Goal: Task Accomplishment & Management: Complete application form

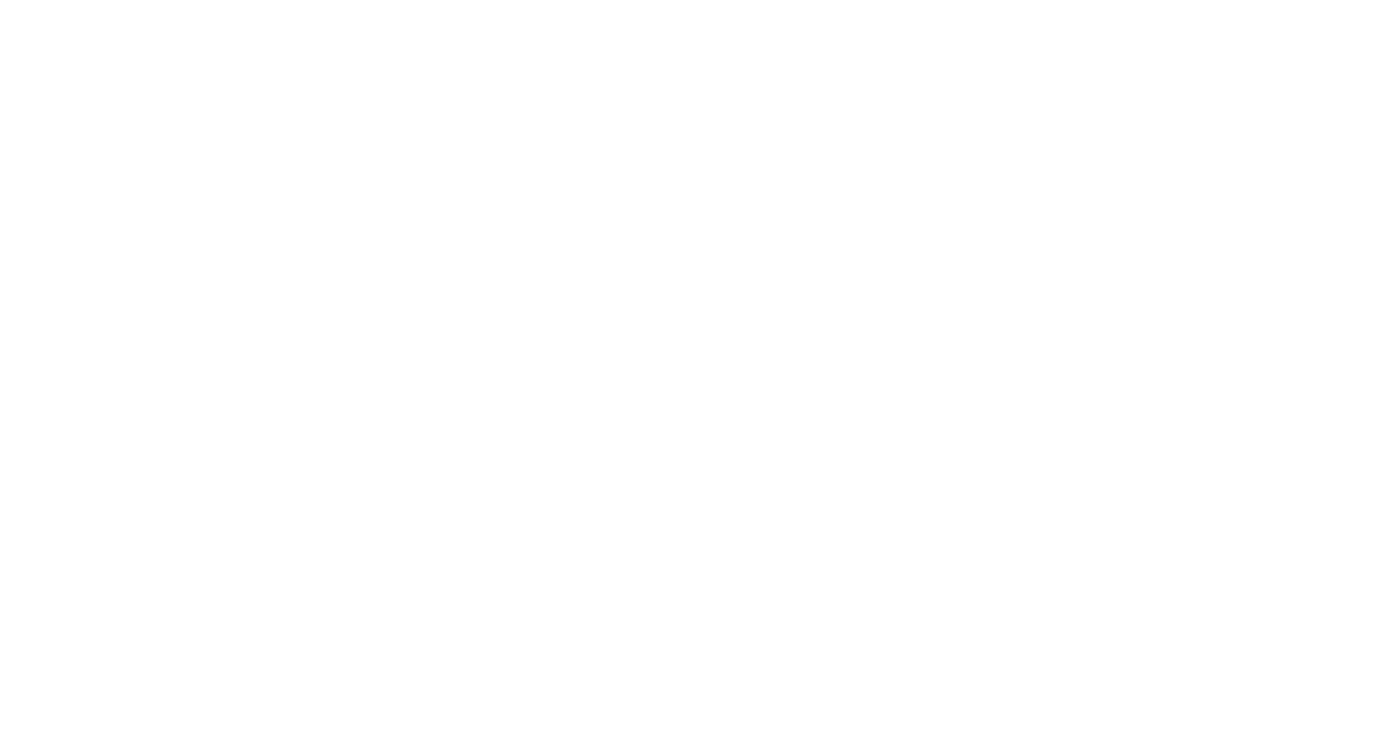
click at [0, 0] on html at bounding box center [0, 0] width 0 height 0
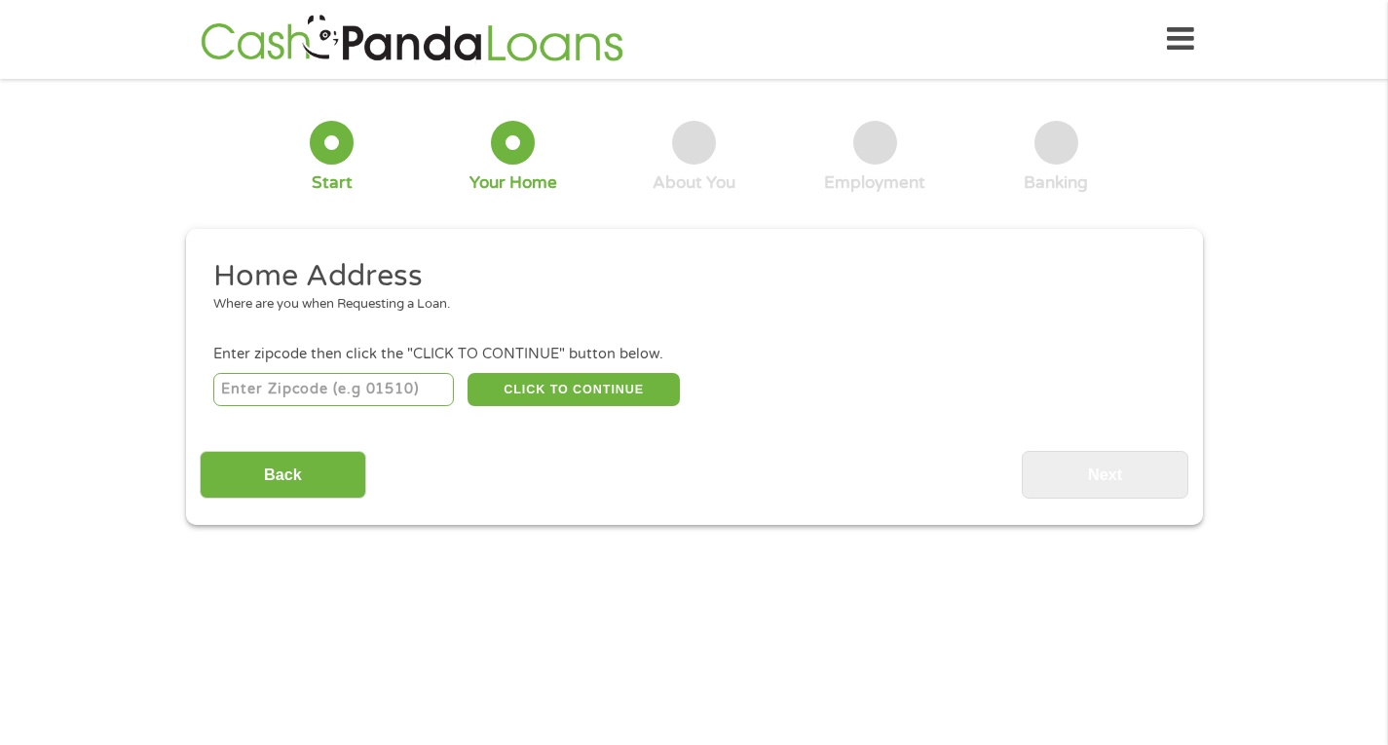
click at [350, 393] on input "number" at bounding box center [333, 389] width 241 height 33
type input "1"
type input "77077"
click at [546, 398] on button "CLICK TO CONTINUE" at bounding box center [574, 389] width 212 height 33
type input "77077"
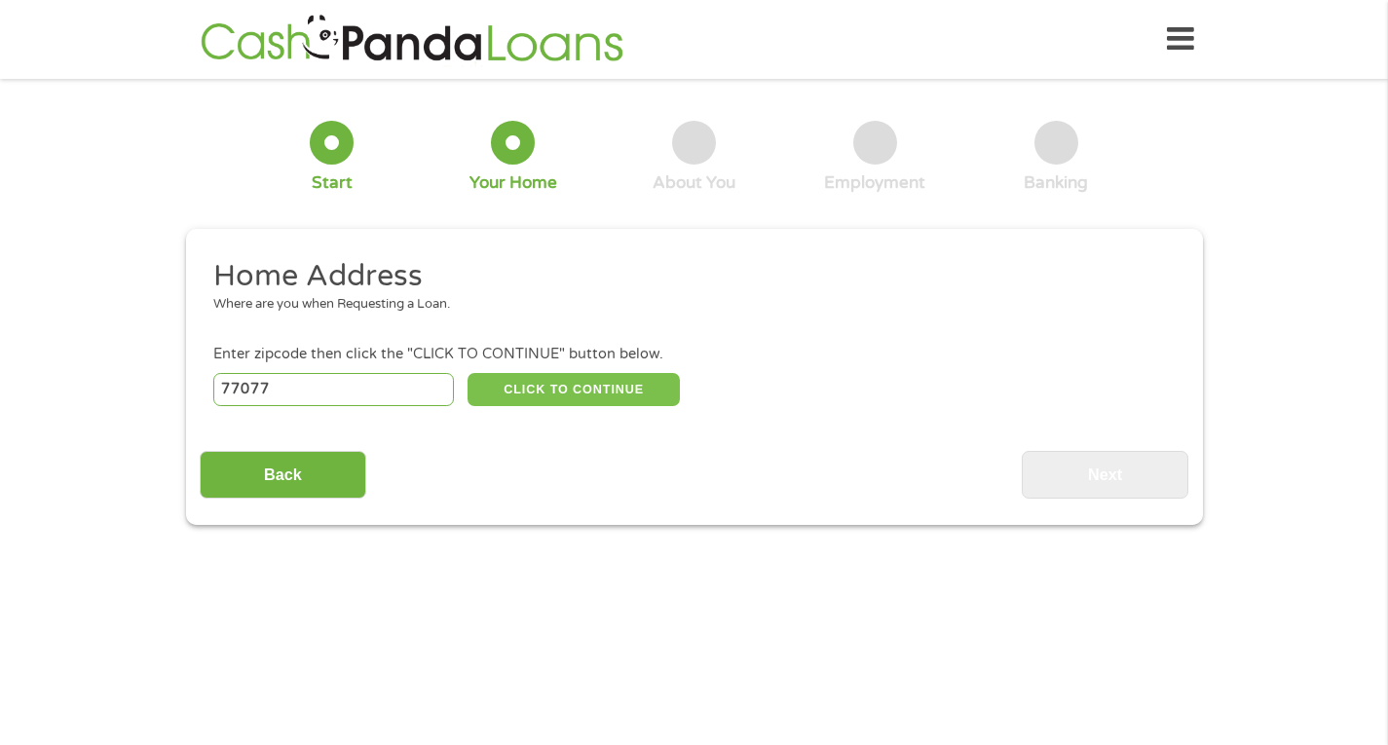
type input "[GEOGRAPHIC_DATA]"
select select "[US_STATE]"
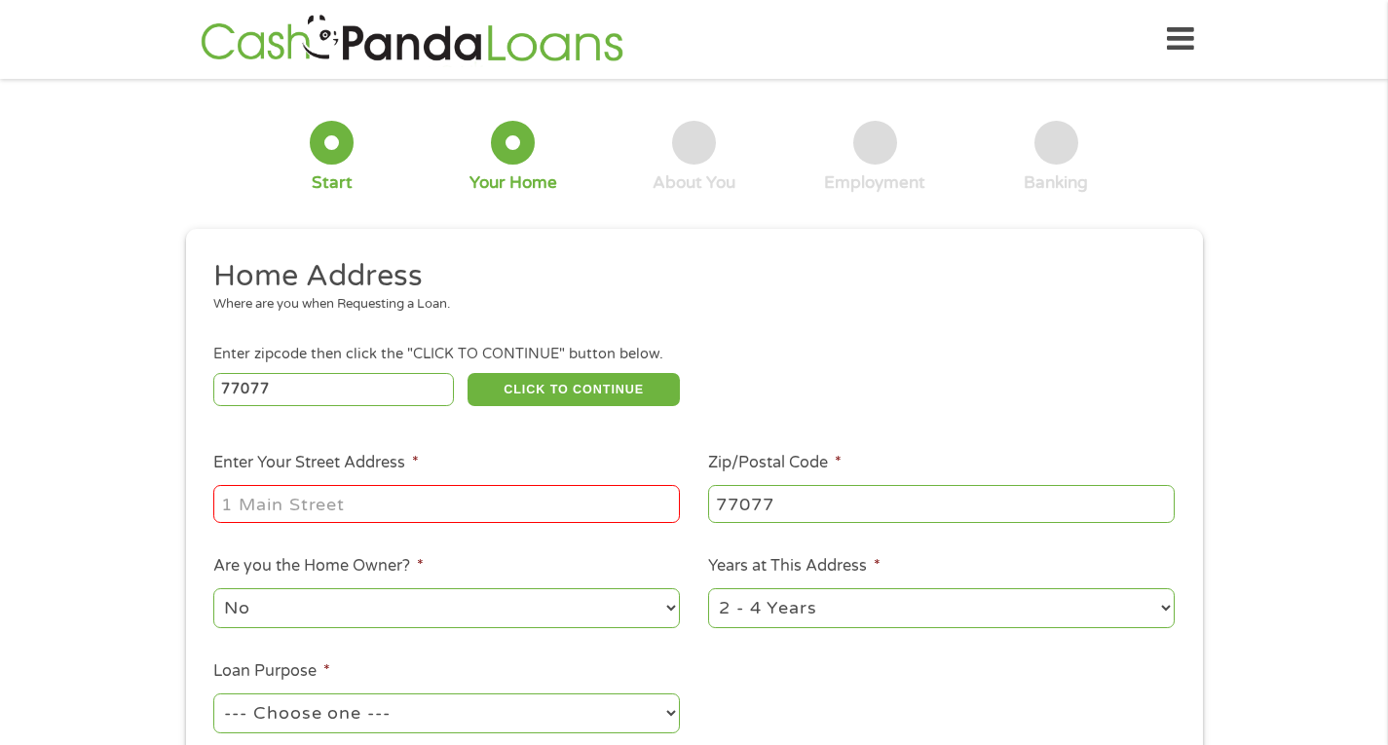
click at [256, 504] on input "Enter Your Street Address *" at bounding box center [446, 503] width 467 height 37
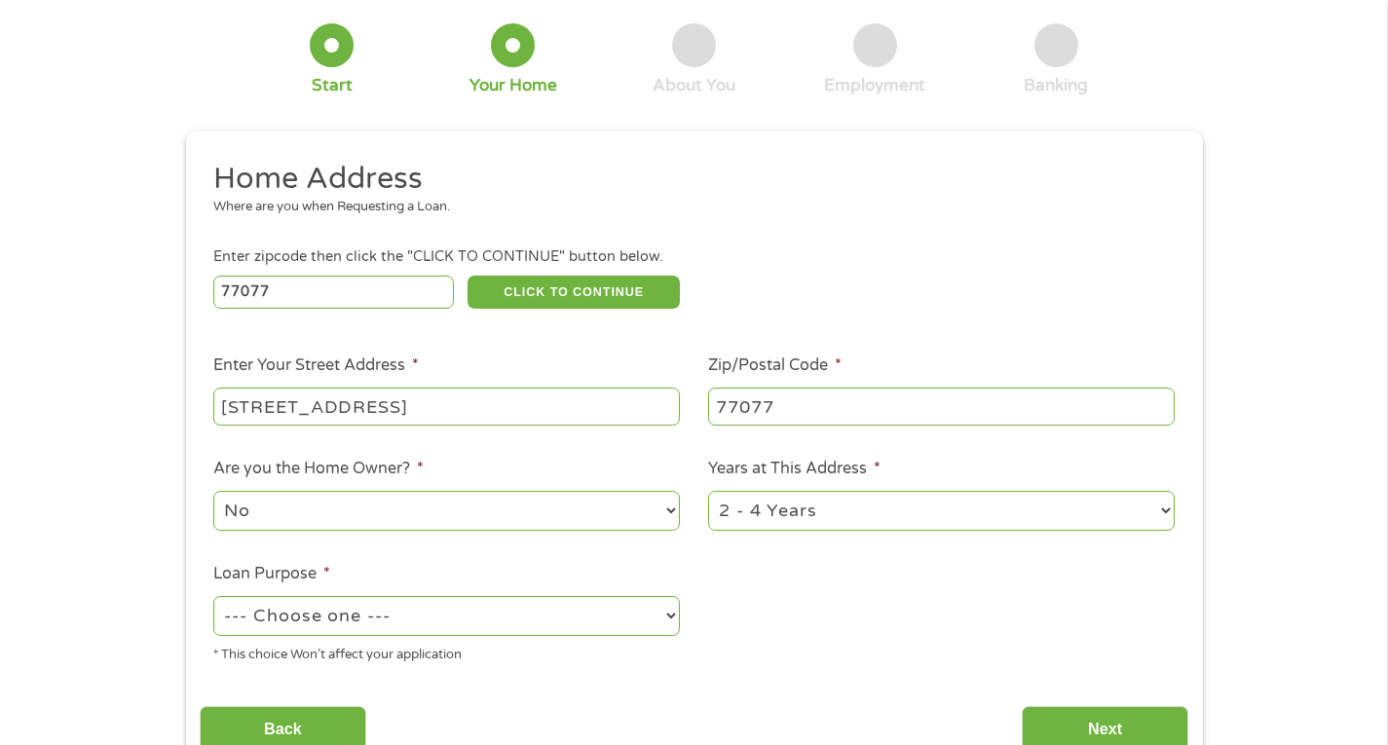
type input "[STREET_ADDRESS]"
click at [1159, 511] on select "1 Year or less 1 - 2 Years 2 - 4 Years Over 4 Years" at bounding box center [941, 511] width 467 height 40
select select "60months"
click at [708, 491] on select "1 Year or less 1 - 2 Years 2 - 4 Years Over 4 Years" at bounding box center [941, 511] width 467 height 40
click at [668, 617] on select "--- Choose one --- Pay Bills Debt Consolidation Home Improvement Major Purchase…" at bounding box center [446, 616] width 467 height 40
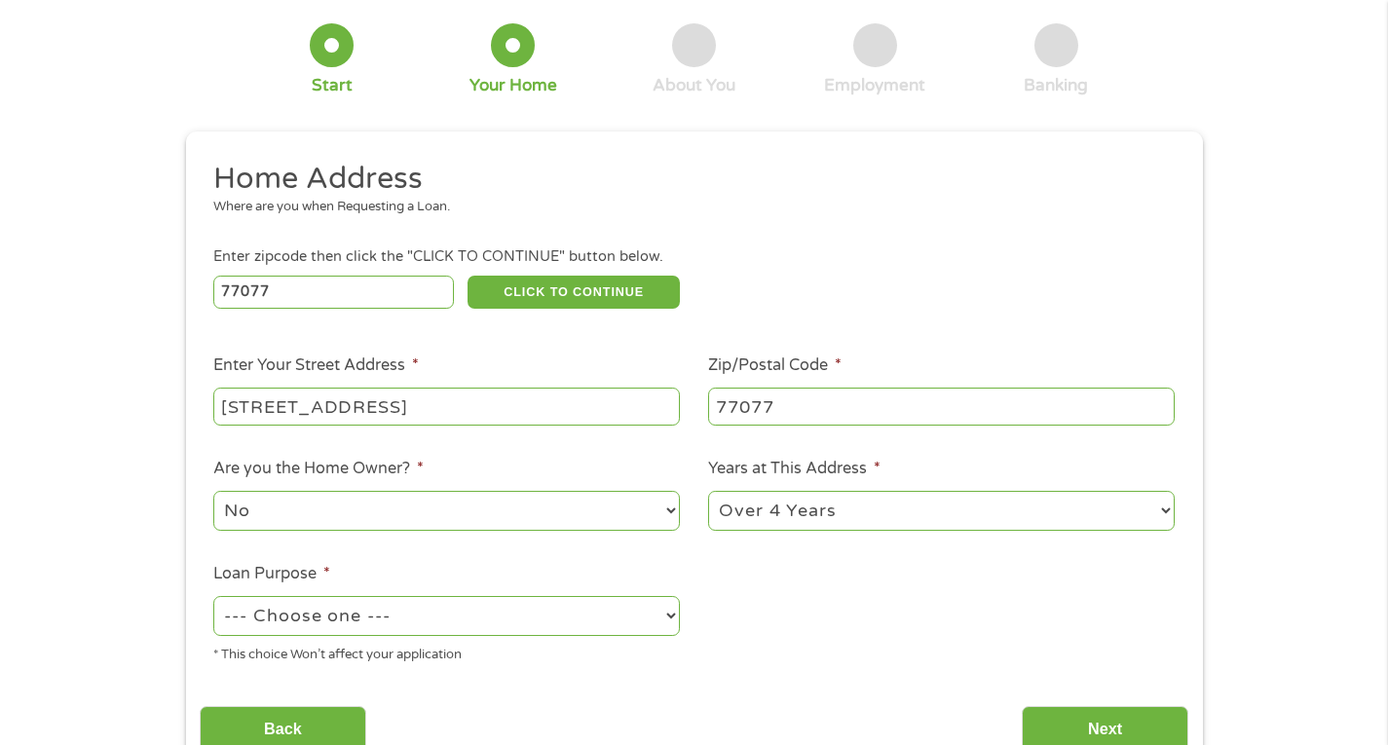
select select "shorttermcash"
click at [213, 596] on select "--- Choose one --- Pay Bills Debt Consolidation Home Improvement Major Purchase…" at bounding box center [446, 616] width 467 height 40
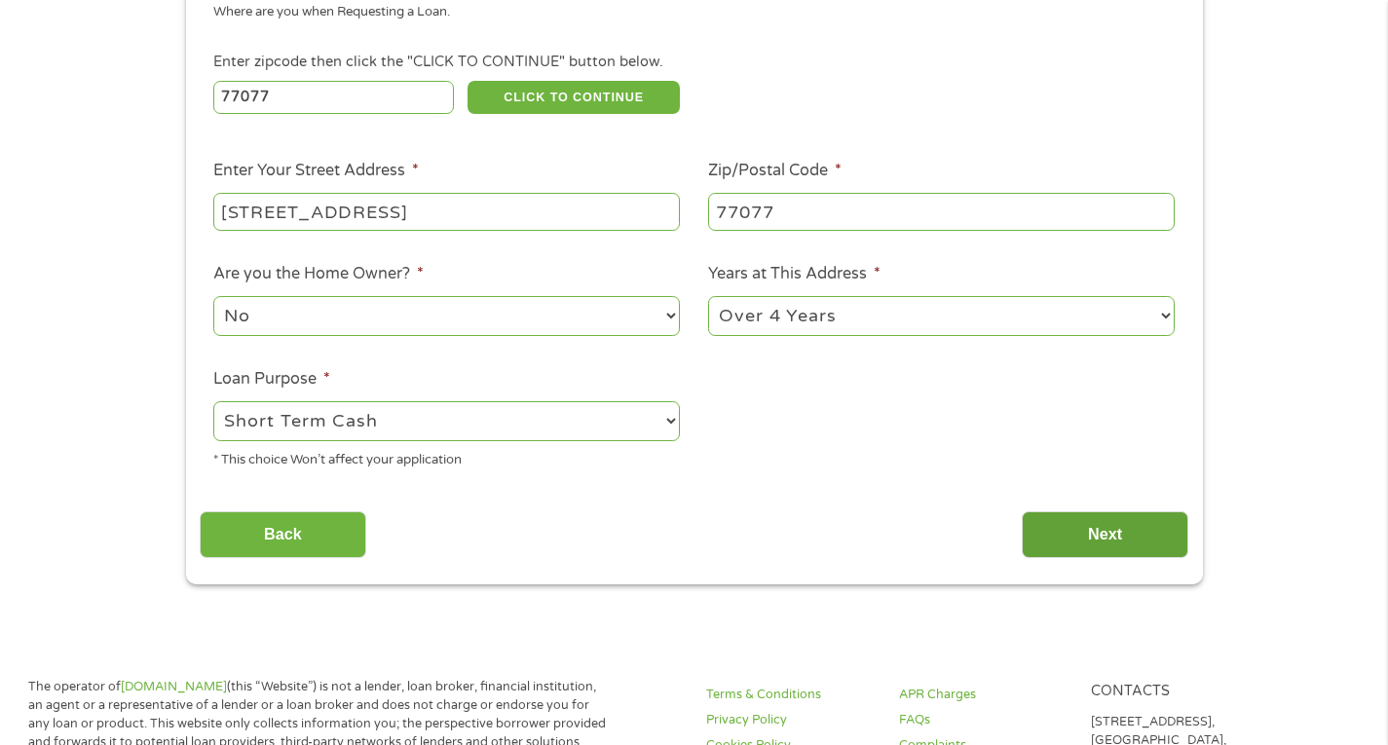
click at [1114, 526] on input "Next" at bounding box center [1105, 535] width 167 height 48
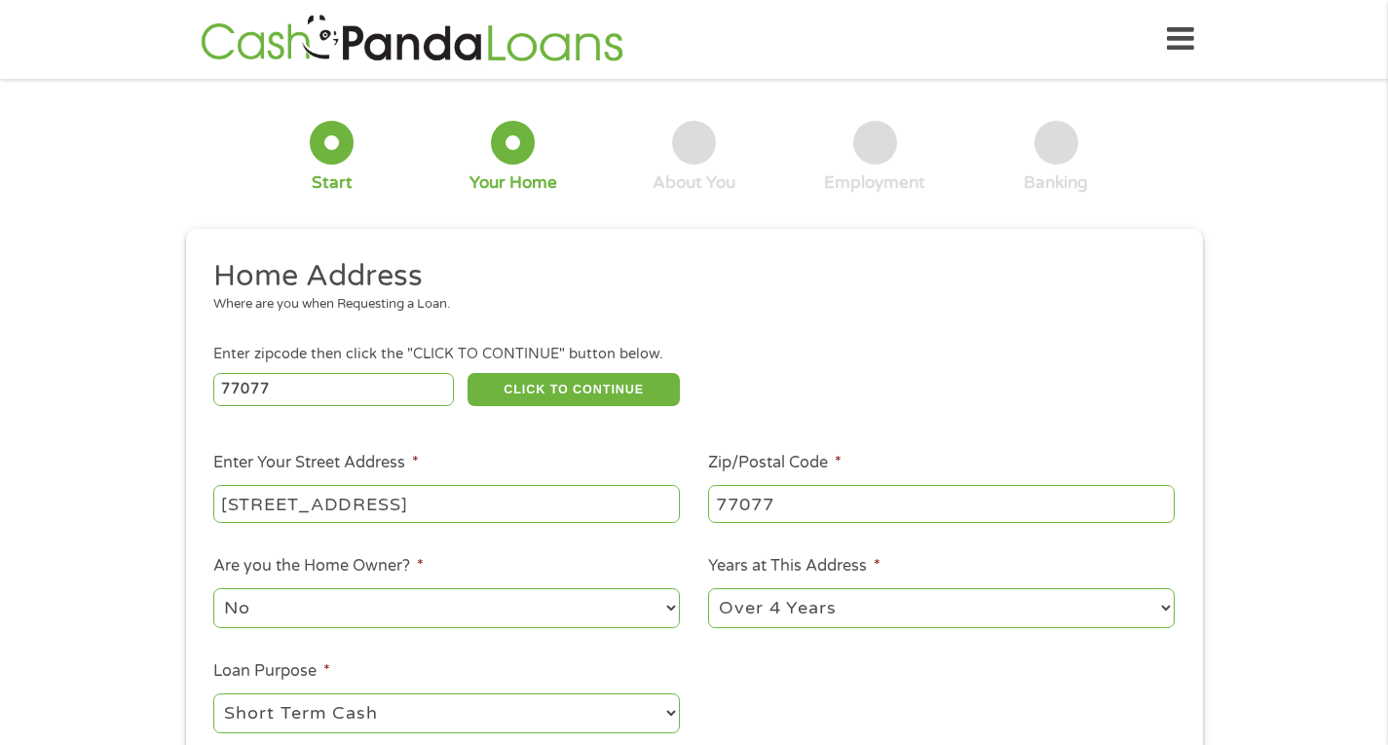
scroll to position [8, 8]
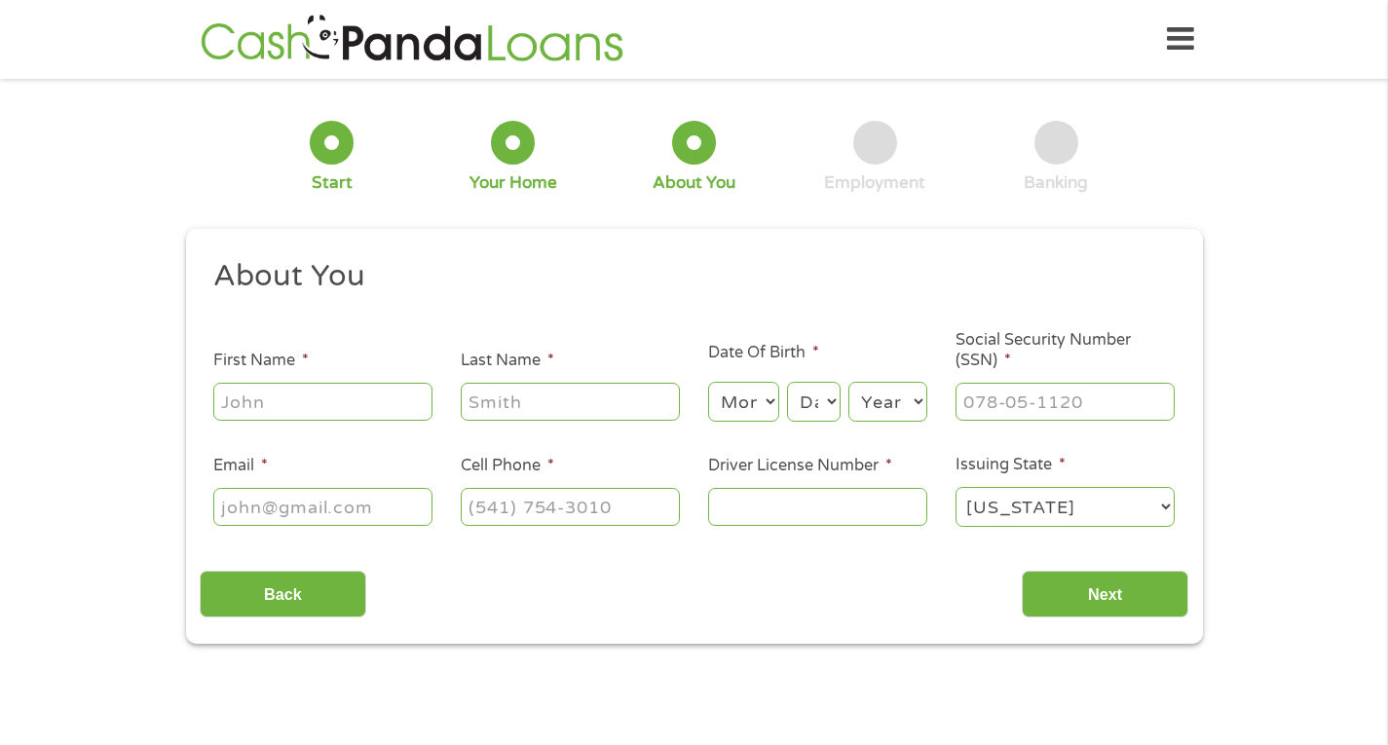
click at [279, 398] on input "First Name *" at bounding box center [322, 401] width 219 height 37
type input "zenthia"
type input "[PERSON_NAME]"
click at [770, 400] on select "Month 1 2 3 4 5 6 7 8 9 10 11 12" at bounding box center [743, 402] width 71 height 40
select select "5"
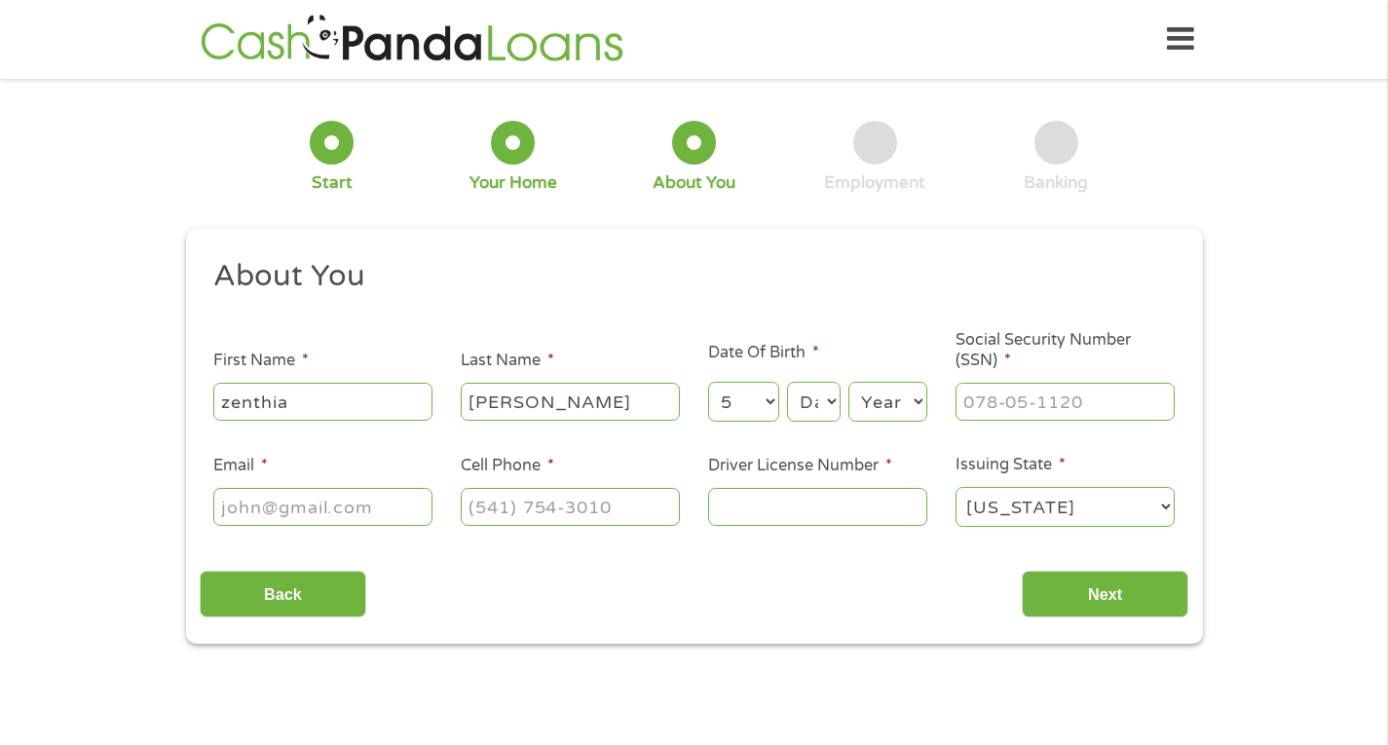
click at [708, 382] on select "Month 1 2 3 4 5 6 7 8 9 10 11 12" at bounding box center [743, 402] width 71 height 40
click at [835, 401] on select "Day 1 2 3 4 5 6 7 8 9 10 11 12 13 14 15 16 17 18 19 20 21 22 23 24 25 26 27 28 …" at bounding box center [813, 402] width 53 height 40
select select "8"
click at [787, 382] on select "Day 1 2 3 4 5 6 7 8 9 10 11 12 13 14 15 16 17 18 19 20 21 22 23 24 25 26 27 28 …" at bounding box center [813, 402] width 53 height 40
click at [921, 403] on select "Year [DATE] 2006 2005 2004 2003 2002 2001 2000 1999 1998 1997 1996 1995 1994 19…" at bounding box center [887, 402] width 79 height 40
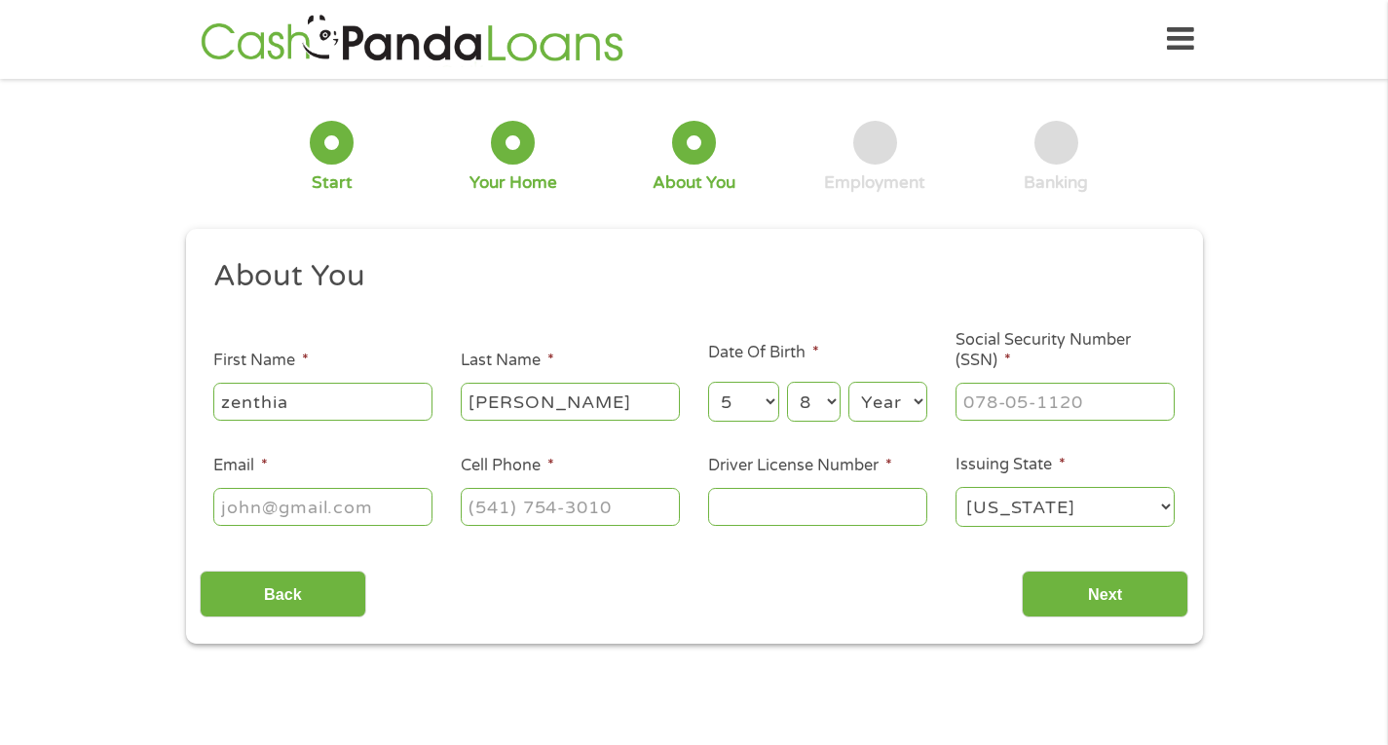
select select "1964"
click at [848, 382] on select "Year [DATE] 2006 2005 2004 2003 2002 2001 2000 1999 1998 1997 1996 1995 1994 19…" at bounding box center [887, 402] width 79 height 40
click at [991, 391] on input "___-__-____" at bounding box center [1065, 401] width 219 height 37
type input "__[DATE]"
click at [382, 510] on input "Email *" at bounding box center [322, 506] width 219 height 37
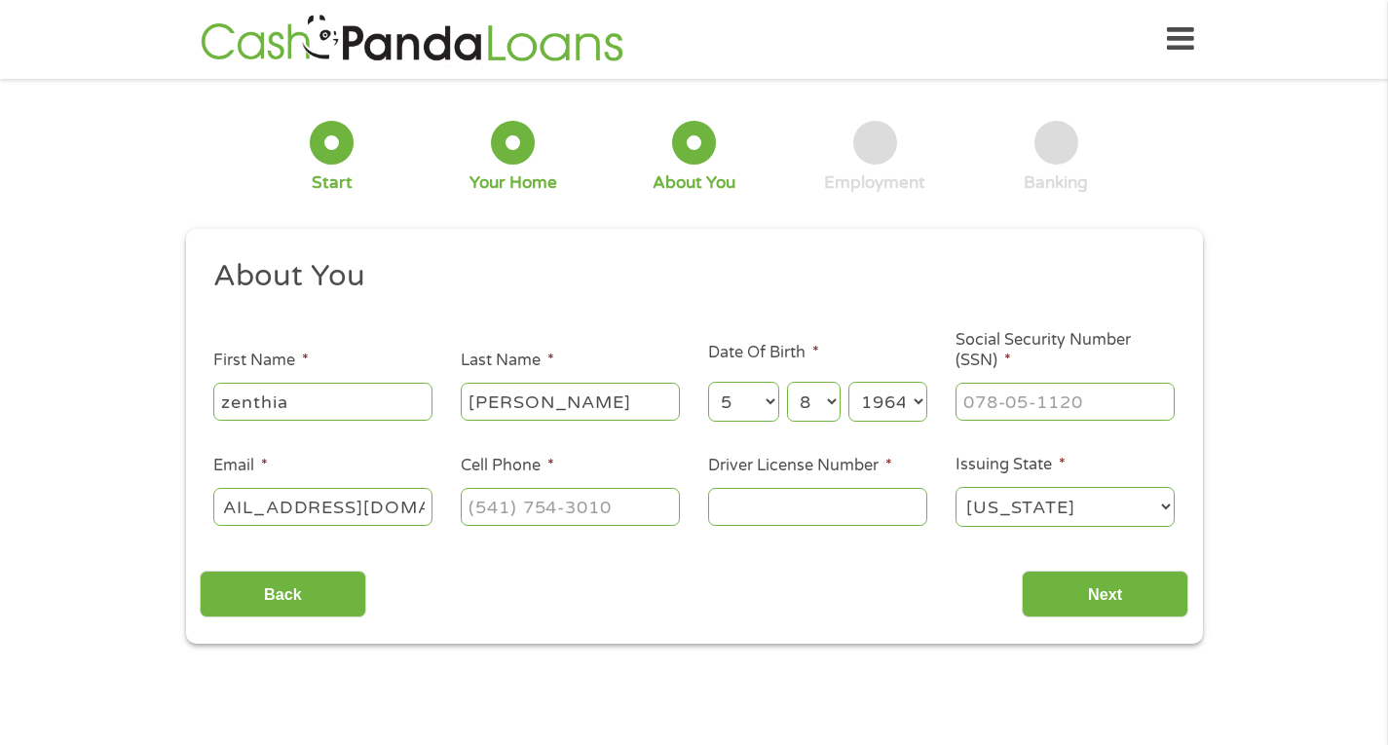
scroll to position [0, 57]
type input "[EMAIL_ADDRESS][DOMAIN_NAME]"
click at [549, 501] on input "(___) ___-____" at bounding box center [570, 506] width 219 height 37
type input "[PHONE_NUMBER]"
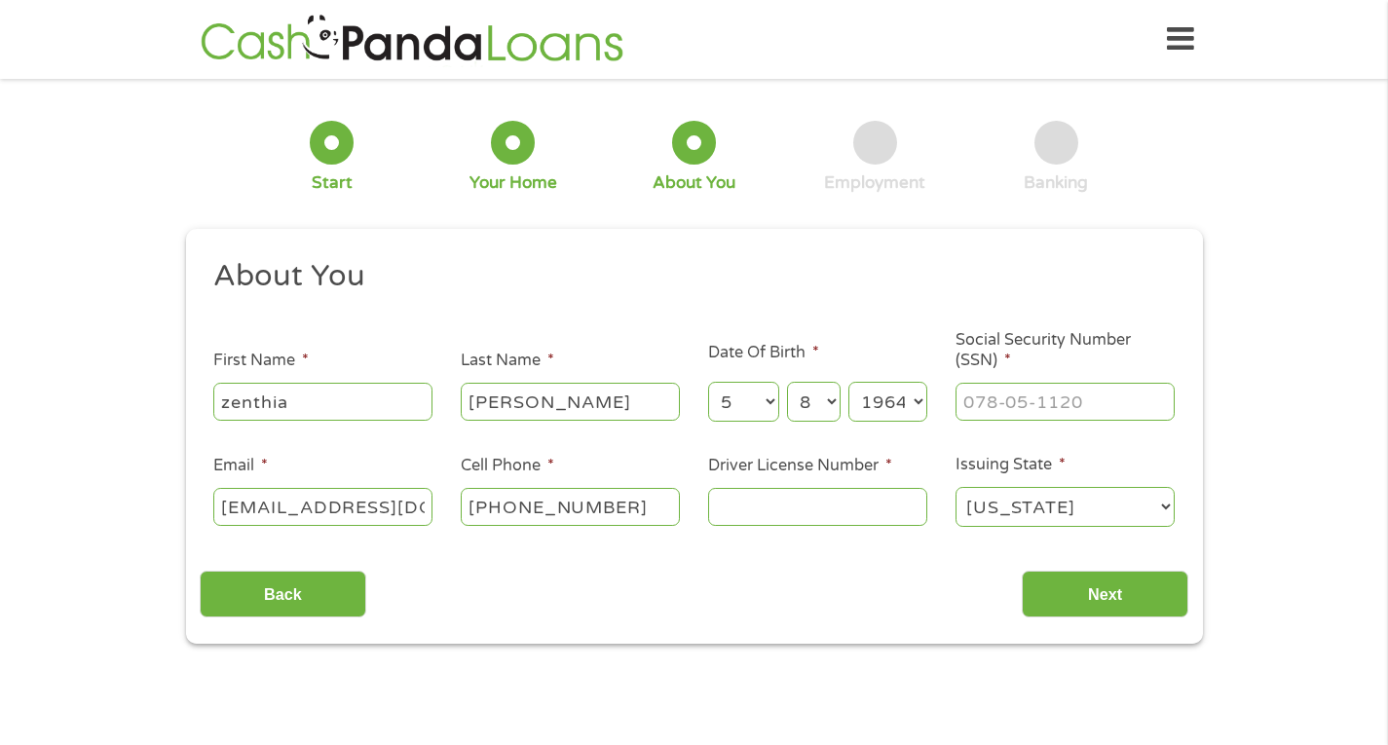
click at [772, 511] on input "Driver License Number *" at bounding box center [817, 506] width 219 height 37
type input "80149215"
click at [1162, 508] on select "[US_STATE] [US_STATE] [US_STATE] [US_STATE] [US_STATE] [US_STATE] [US_STATE] [U…" at bounding box center [1065, 507] width 219 height 40
select select "[US_STATE]"
click at [956, 487] on select "[US_STATE] [US_STATE] [US_STATE] [US_STATE] [US_STATE] [US_STATE] [US_STATE] [U…" at bounding box center [1065, 507] width 219 height 40
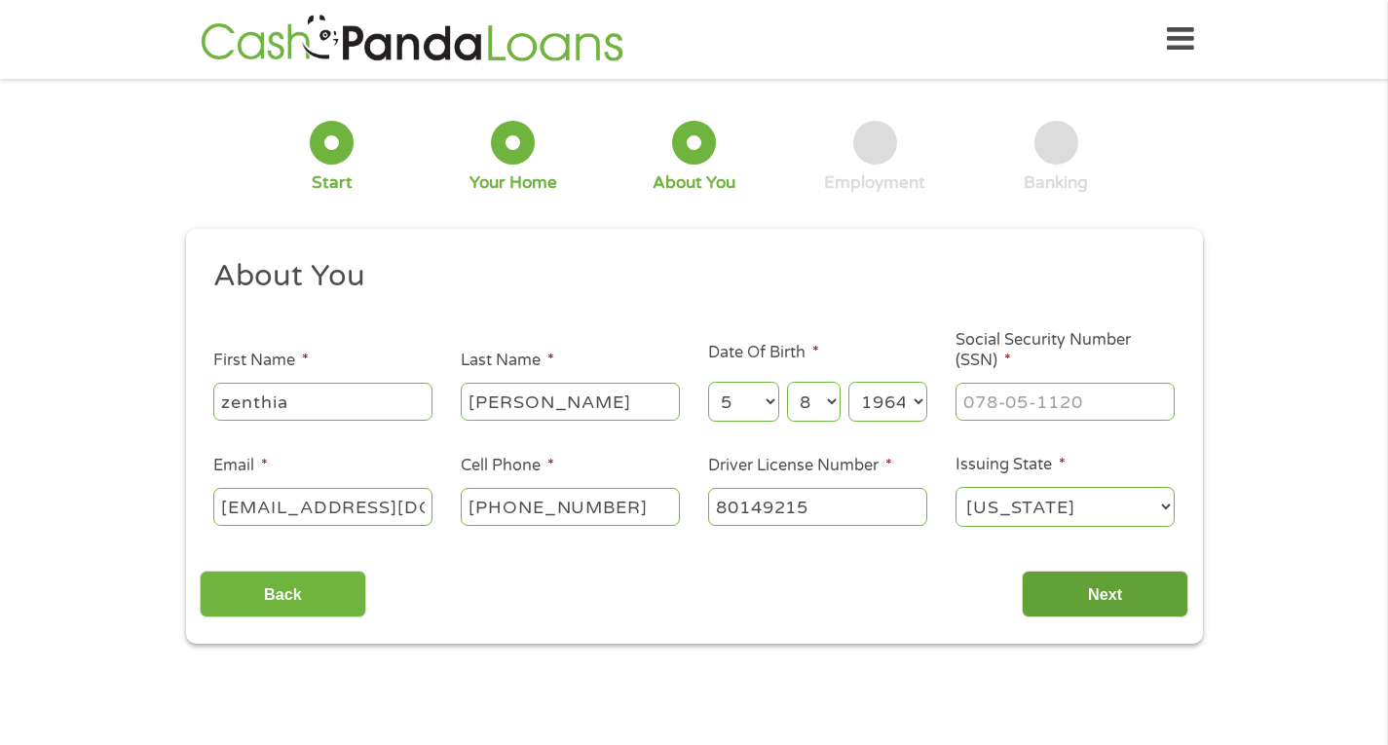
click at [1141, 596] on input "Next" at bounding box center [1105, 595] width 167 height 48
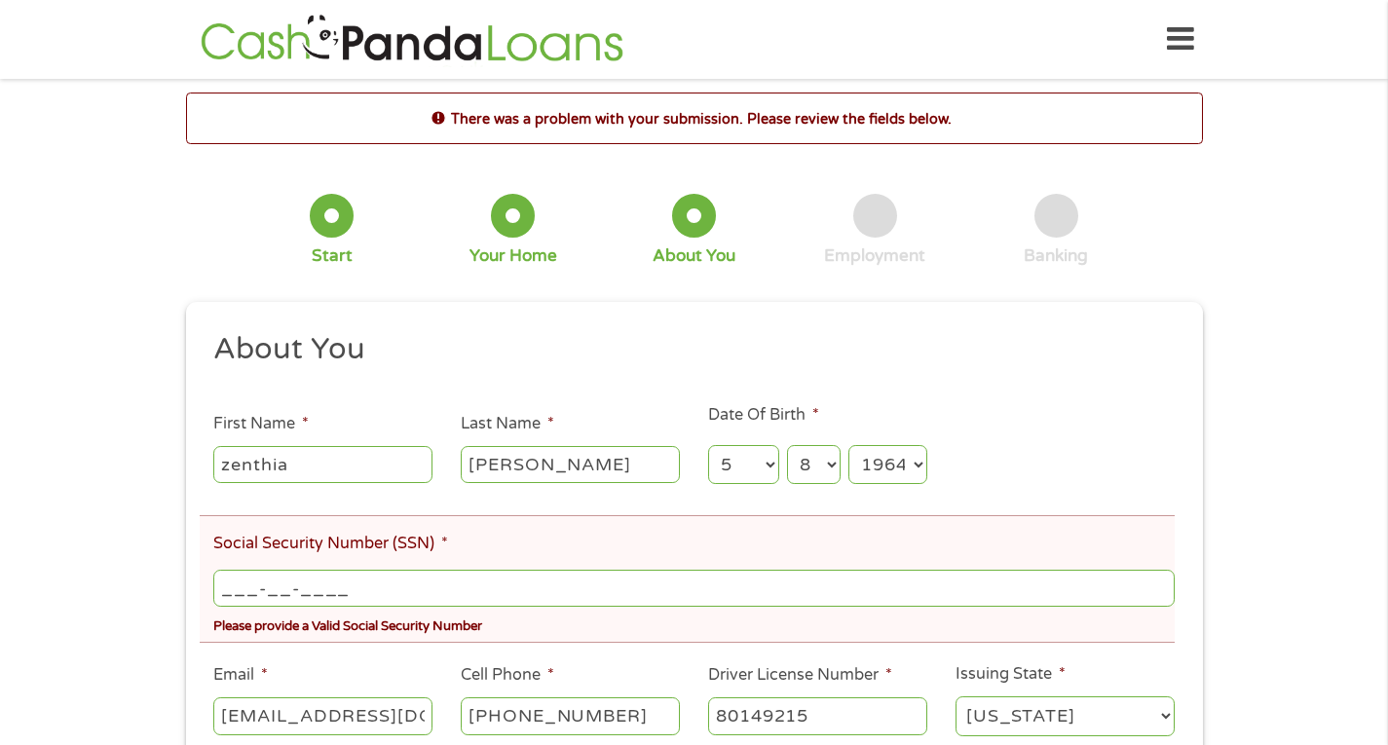
click at [261, 584] on input "___-__-____" at bounding box center [693, 588] width 961 height 37
type input "428-13-9485"
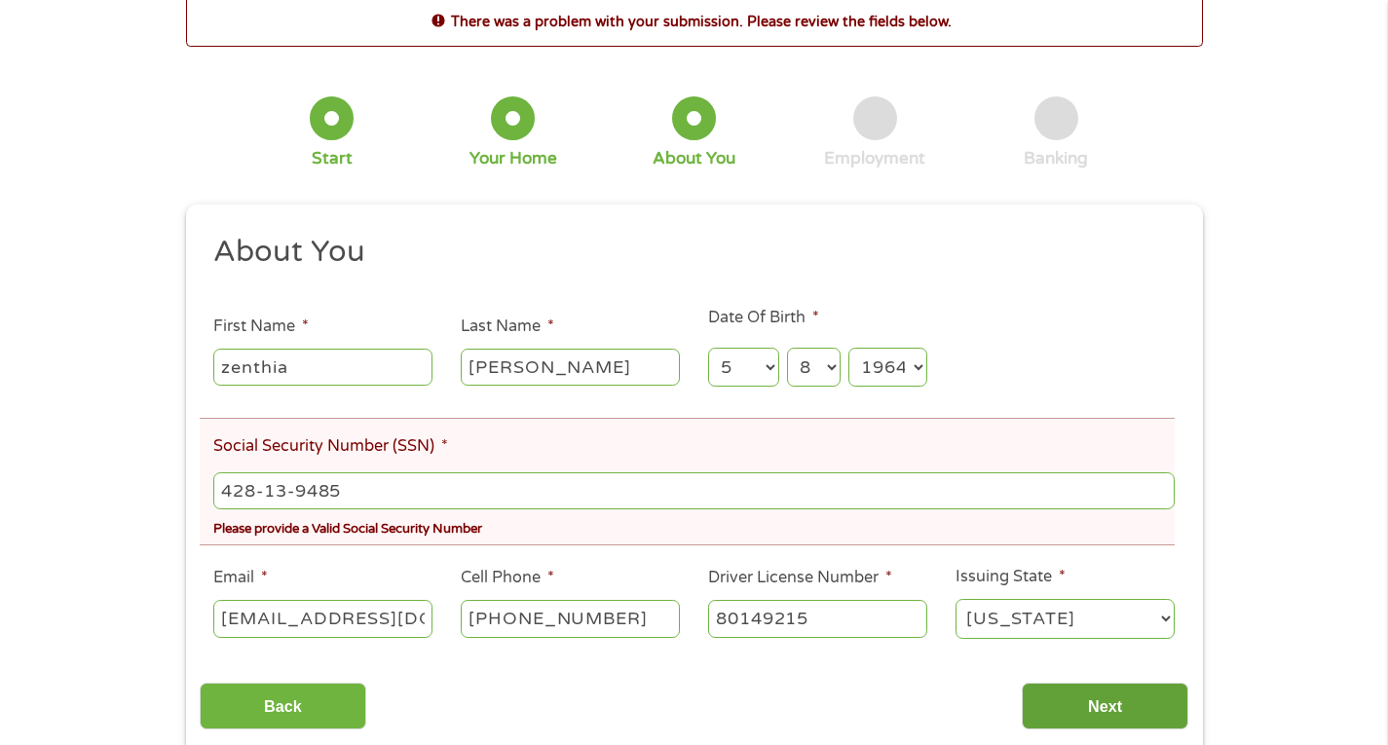
click at [1128, 720] on input "Next" at bounding box center [1105, 707] width 167 height 48
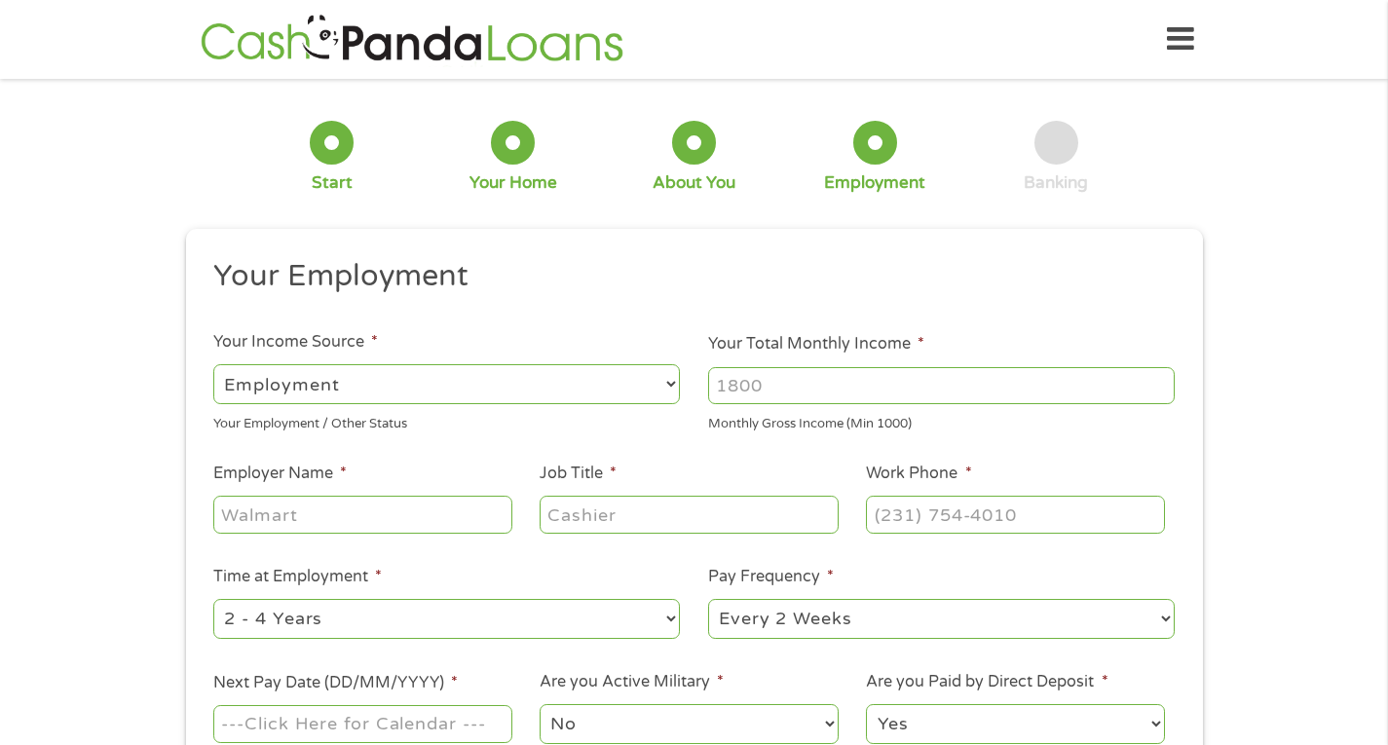
scroll to position [195, 0]
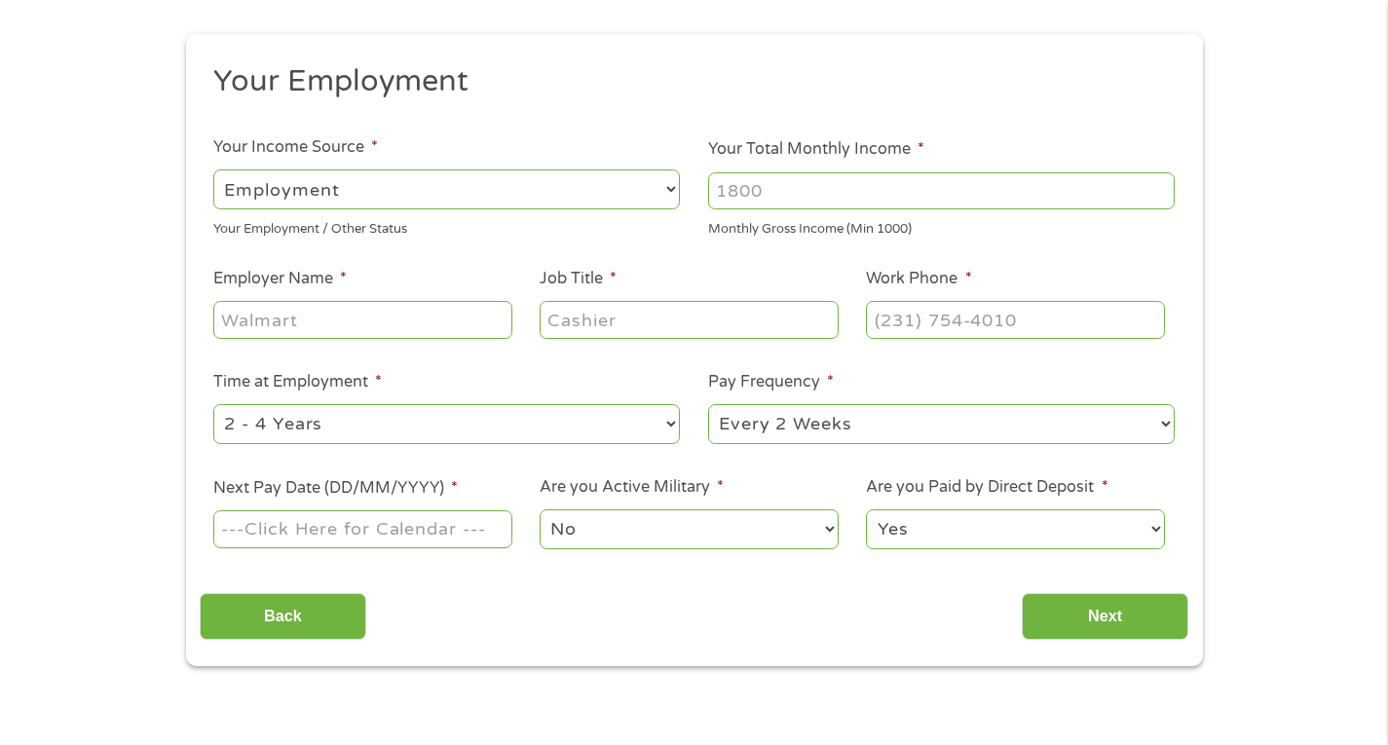
click at [665, 427] on select "--- Choose one --- 1 Year or less 1 - 2 Years 2 - 4 Years Over 4 Years" at bounding box center [446, 424] width 467 height 40
select select "60months"
click at [213, 404] on select "--- Choose one --- 1 Year or less 1 - 2 Years 2 - 4 Years Over 4 Years" at bounding box center [446, 424] width 467 height 40
click at [373, 328] on input "Employer Name *" at bounding box center [362, 319] width 298 height 37
type input "Everise Inc"
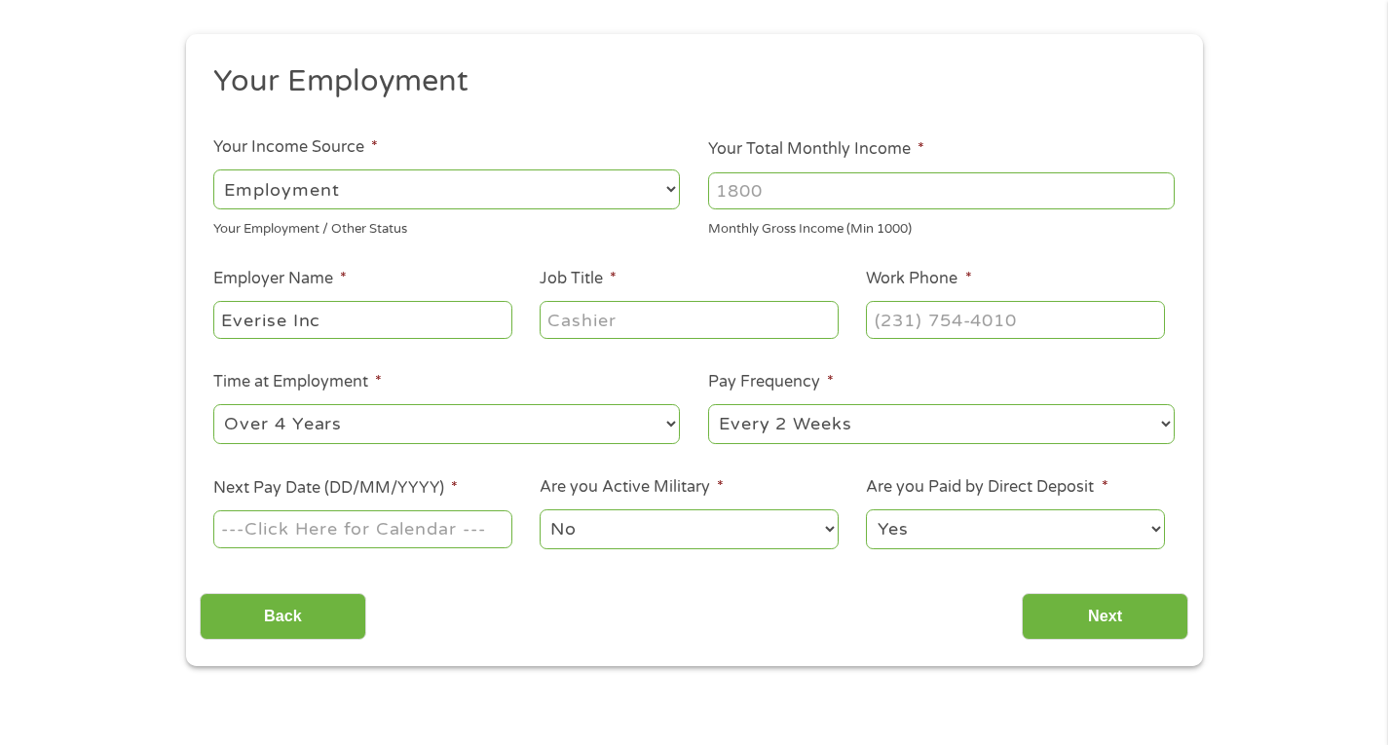
click at [572, 317] on input "Job Title *" at bounding box center [689, 319] width 298 height 37
click at [691, 317] on input "Quality" at bounding box center [689, 319] width 298 height 37
type input "Quality Specialist"
click at [909, 323] on input "(___) ___-____" at bounding box center [1015, 319] width 298 height 37
type input "[PHONE_NUMBER]"
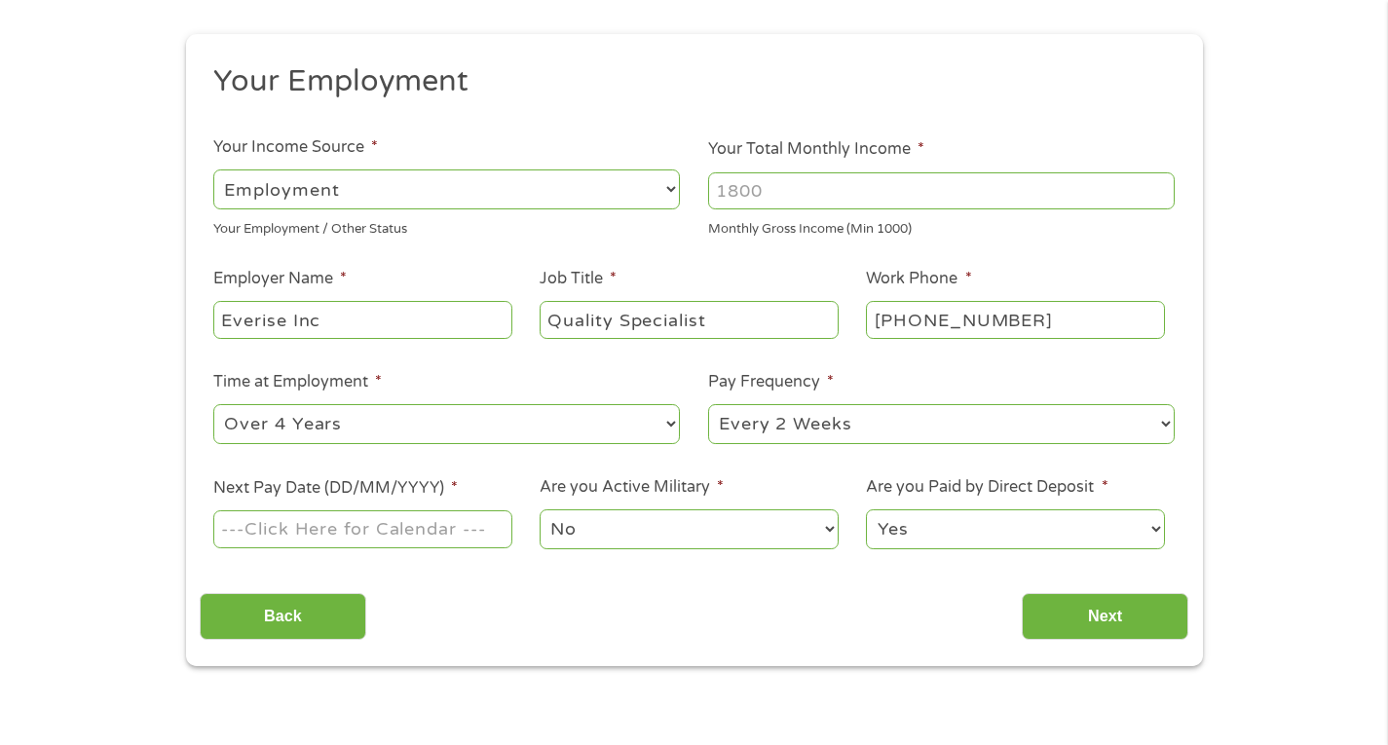
click at [400, 539] on input "Next Pay Date (DD/MM/YYYY) *" at bounding box center [362, 528] width 298 height 37
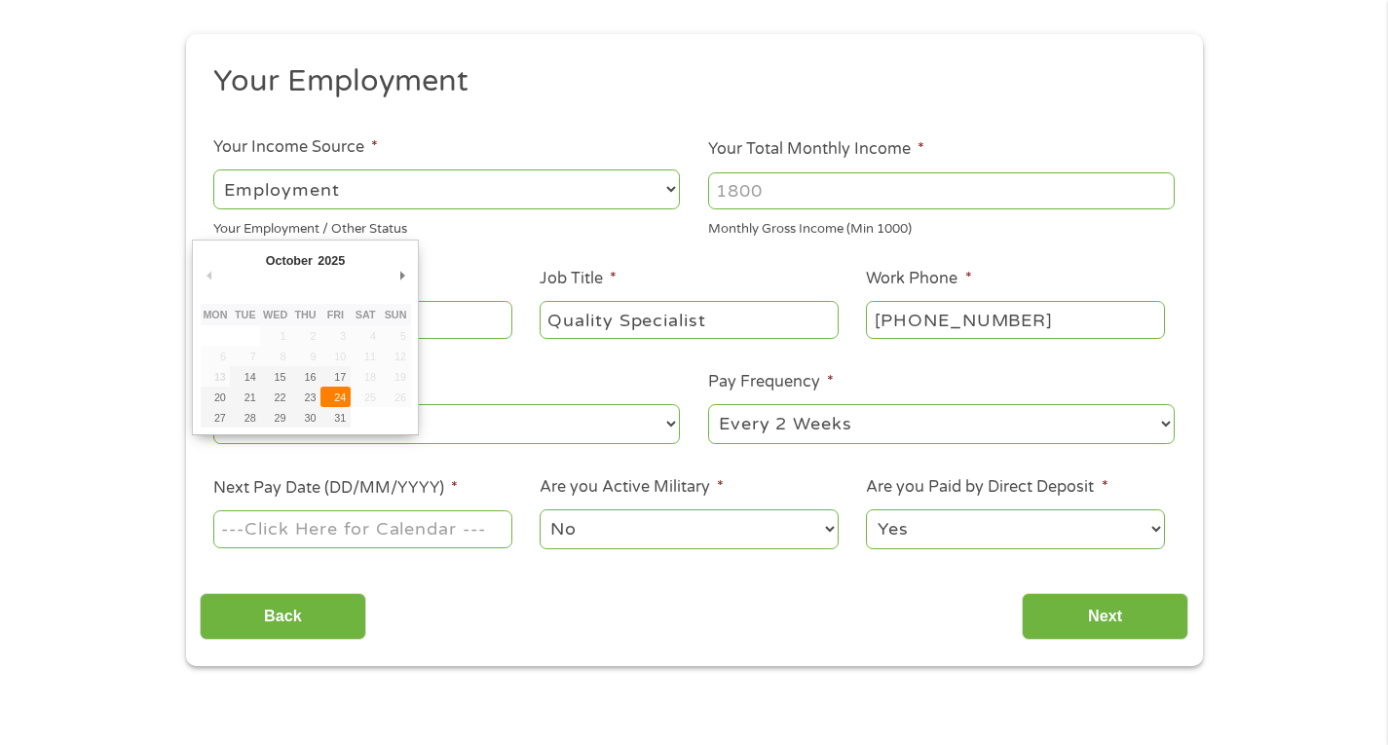
type input "[DATE]"
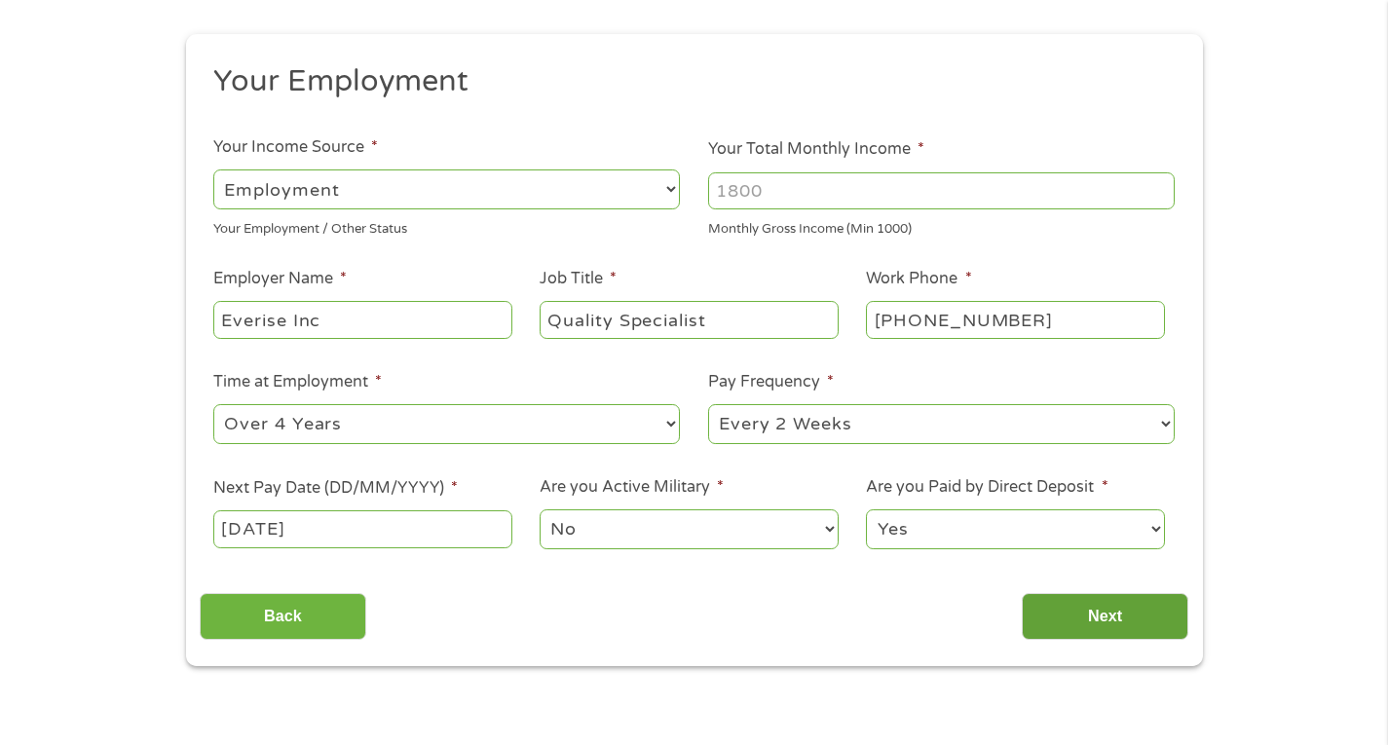
click at [1091, 623] on input "Next" at bounding box center [1105, 617] width 167 height 48
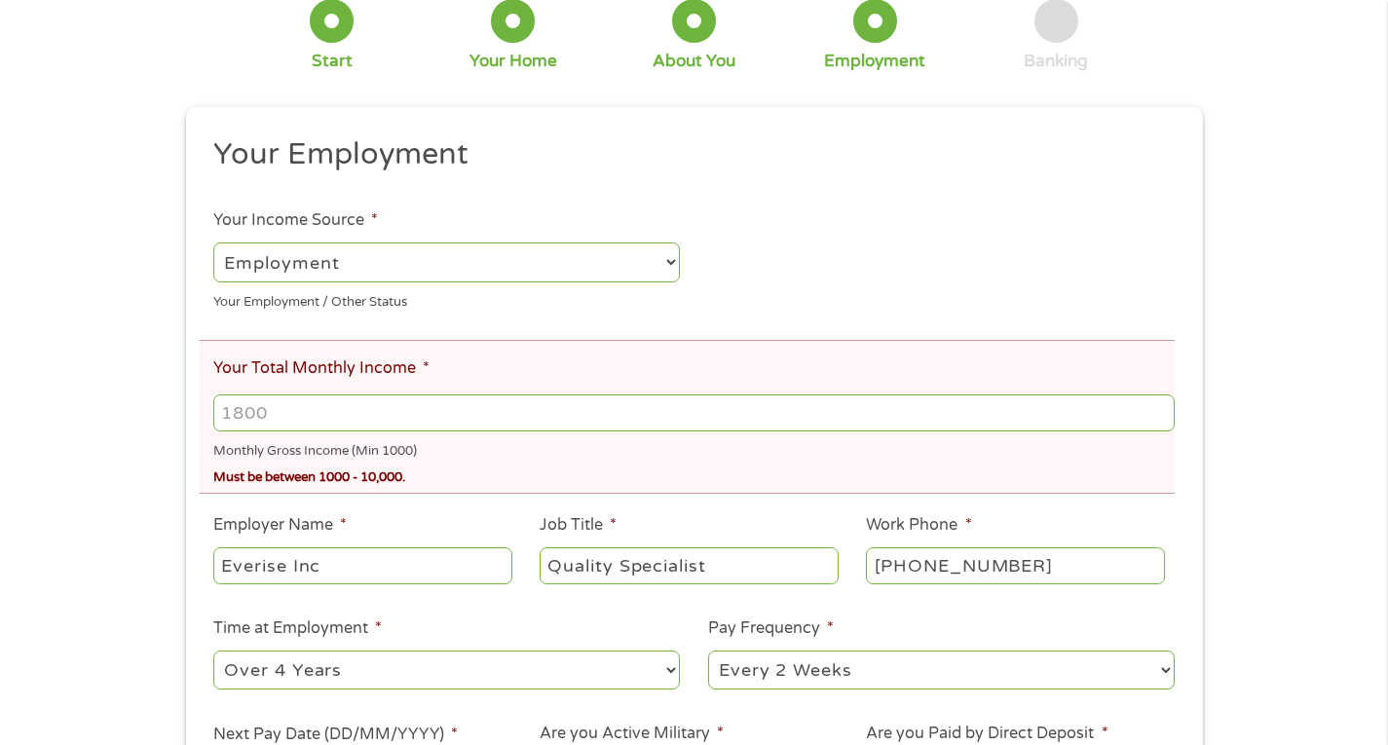
click at [303, 405] on input "Your Total Monthly Income *" at bounding box center [693, 413] width 961 height 37
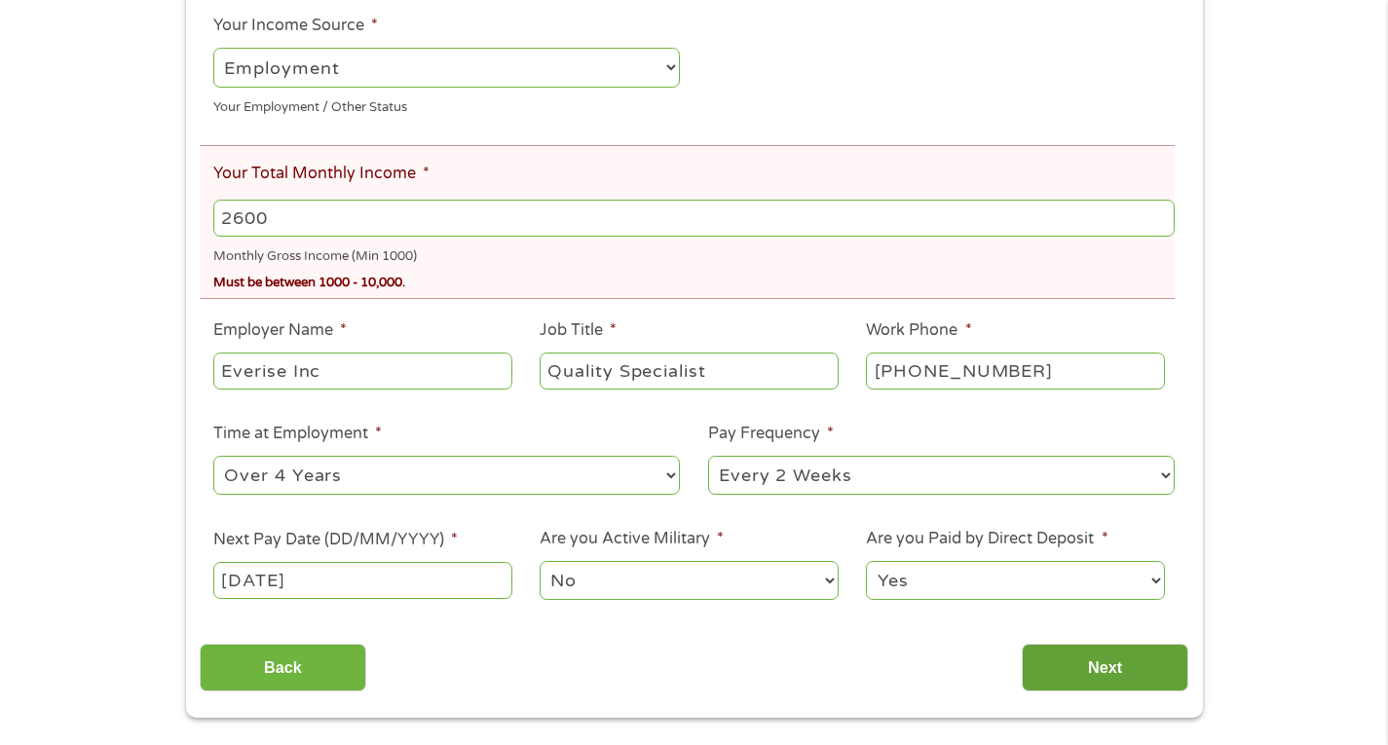
type input "2600"
click at [1144, 673] on input "Next" at bounding box center [1105, 668] width 167 height 48
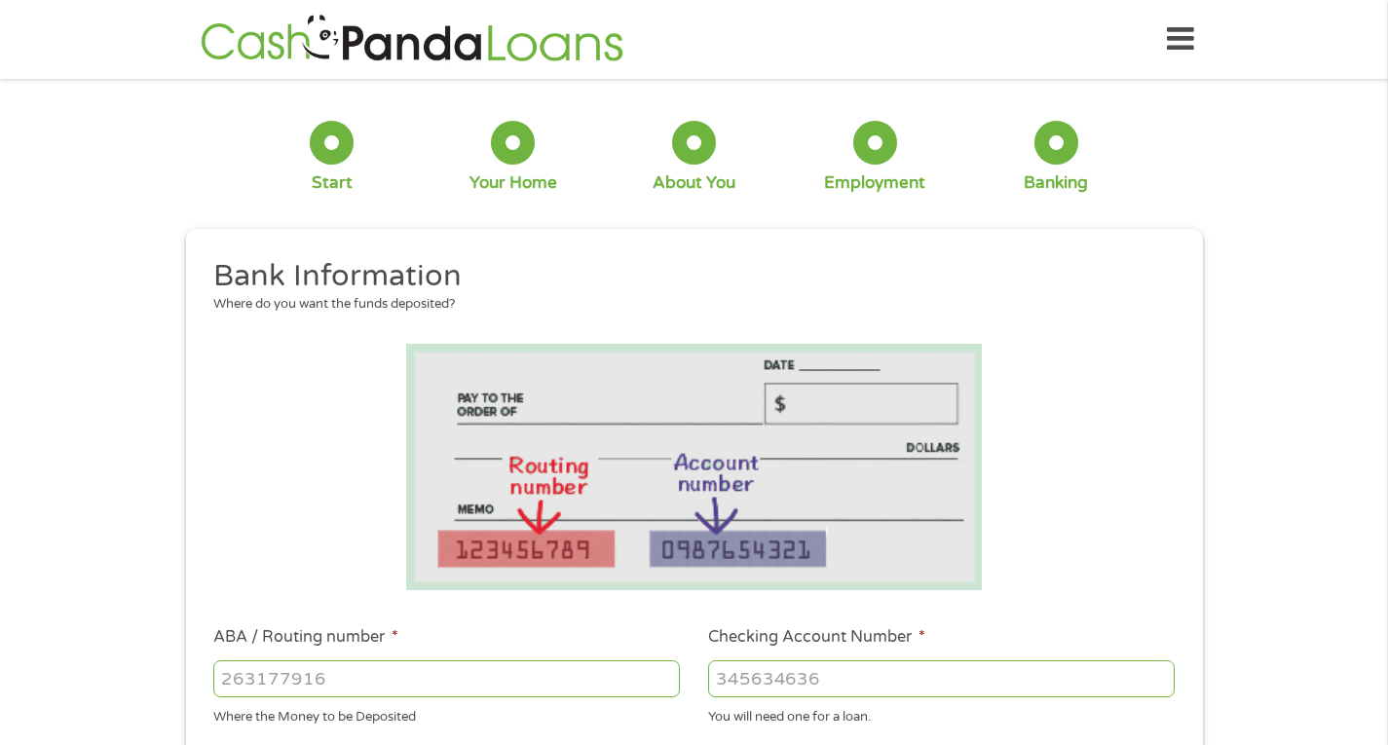
scroll to position [97, 0]
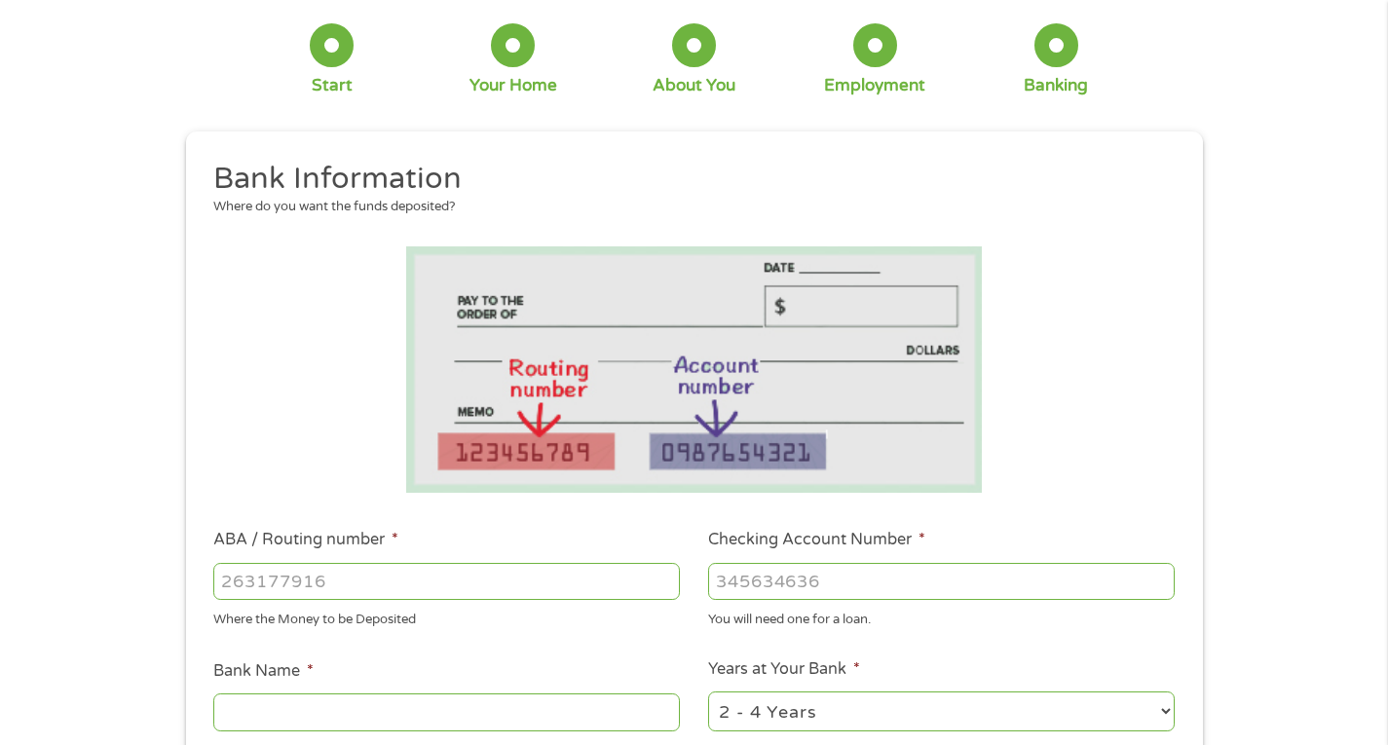
click at [394, 586] on input "ABA / Routing number *" at bounding box center [446, 581] width 467 height 37
type input "111000025"
type input "BANK OF AMERICA NA"
type input "111000025"
click at [832, 582] on input "Checking Account Number *" at bounding box center [941, 581] width 467 height 37
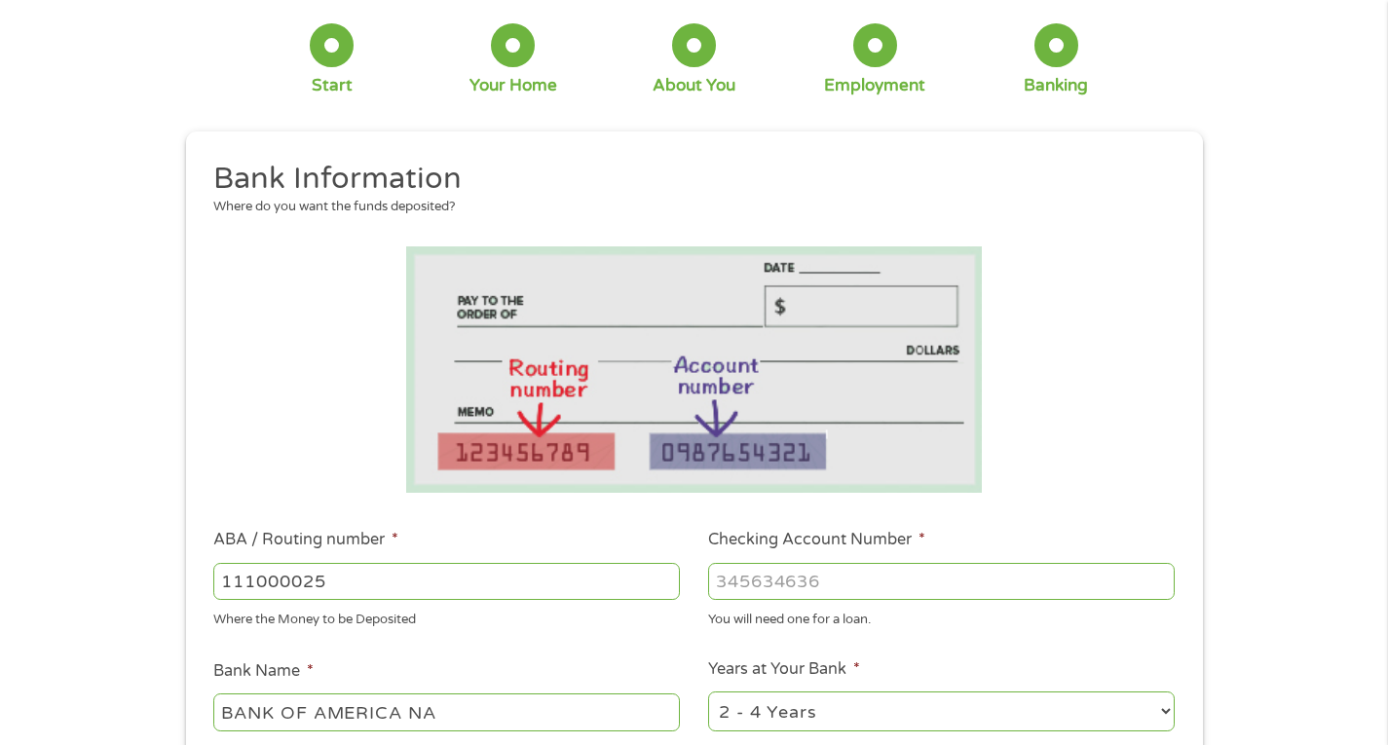
click at [773, 581] on input "Checking Account Number *" at bounding box center [941, 581] width 467 height 37
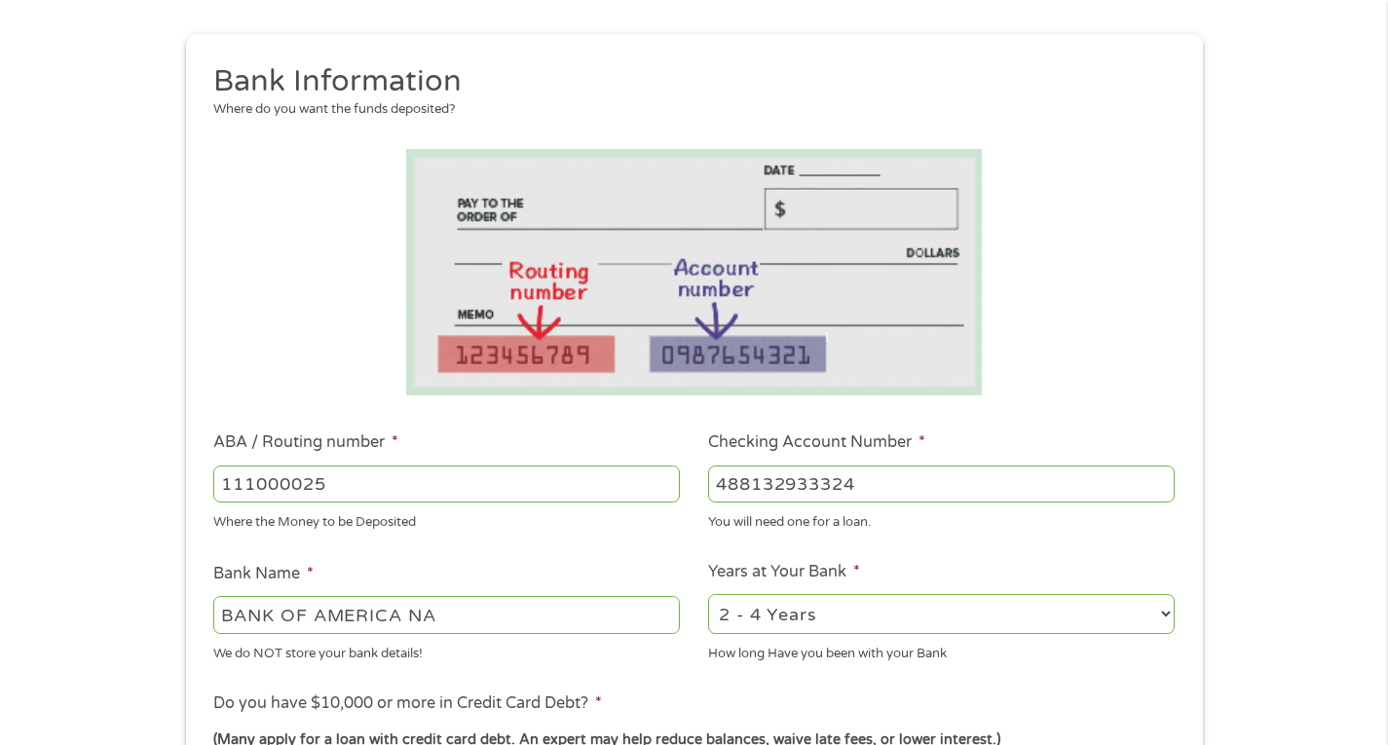
type input "488132933324"
click at [1171, 615] on select "2 - 4 Years 6 - 12 Months 1 - 2 Years Over 4 Years" at bounding box center [941, 614] width 467 height 40
select select "60months"
click at [708, 594] on select "2 - 4 Years 6 - 12 Months 1 - 2 Years Over 4 Years" at bounding box center [941, 614] width 467 height 40
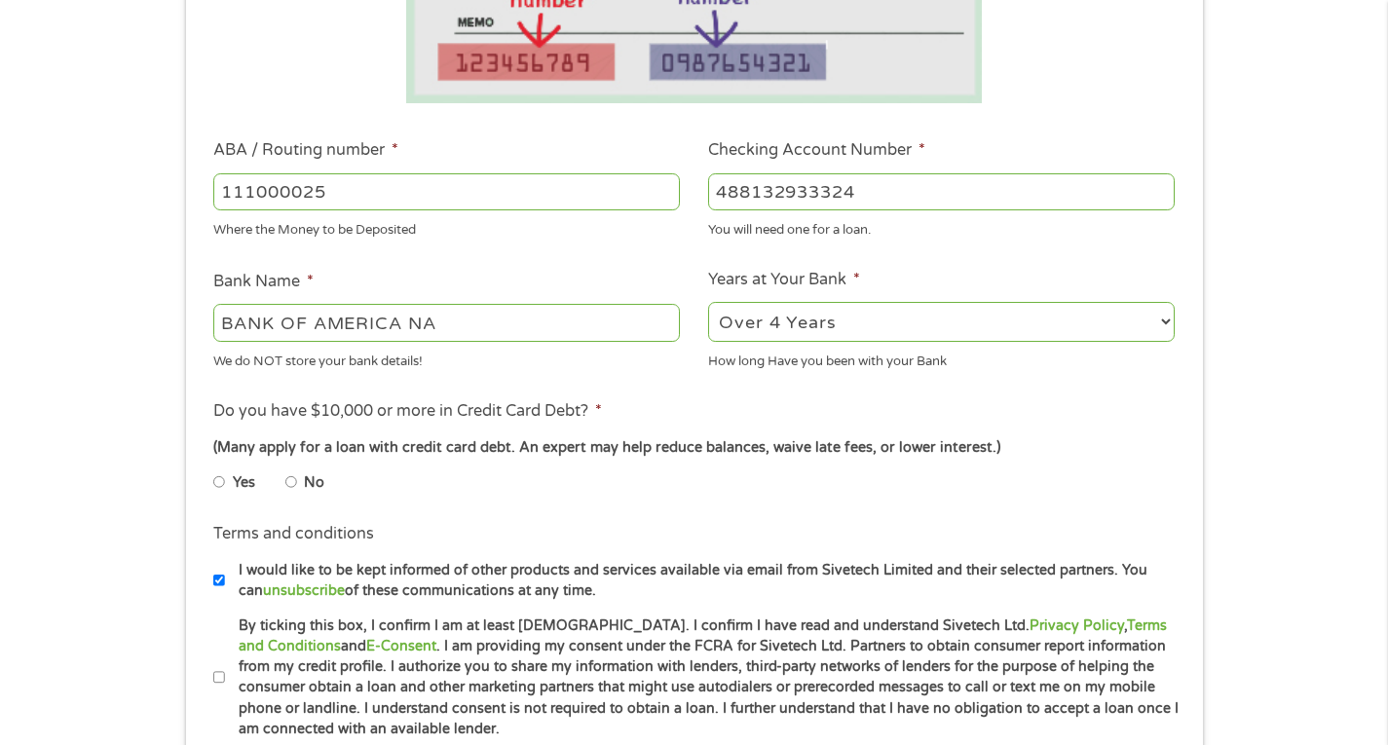
click at [293, 483] on input "No" at bounding box center [291, 482] width 12 height 31
radio input "true"
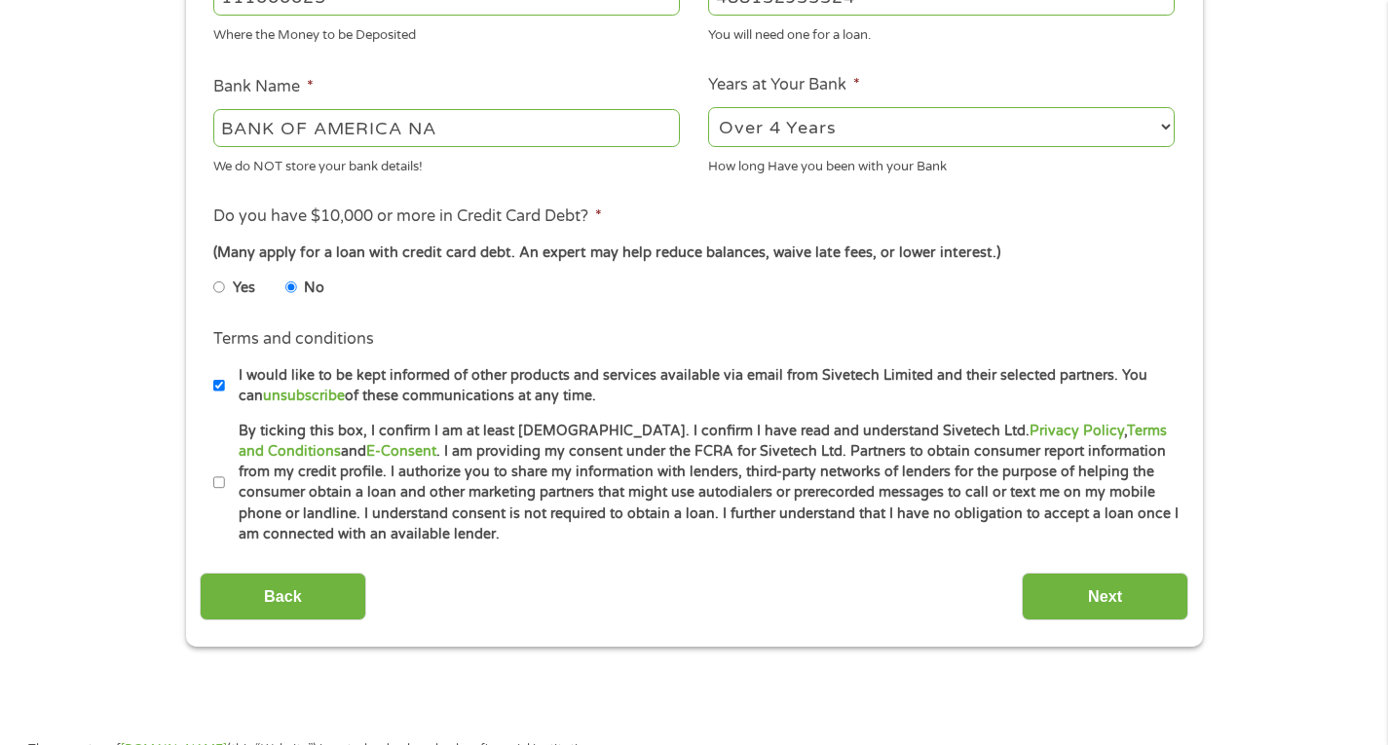
click at [215, 484] on input "By ticking this box, I confirm I am at least [DEMOGRAPHIC_DATA]. I confirm I ha…" at bounding box center [219, 483] width 12 height 31
checkbox input "true"
click at [1079, 597] on input "Next" at bounding box center [1105, 597] width 167 height 48
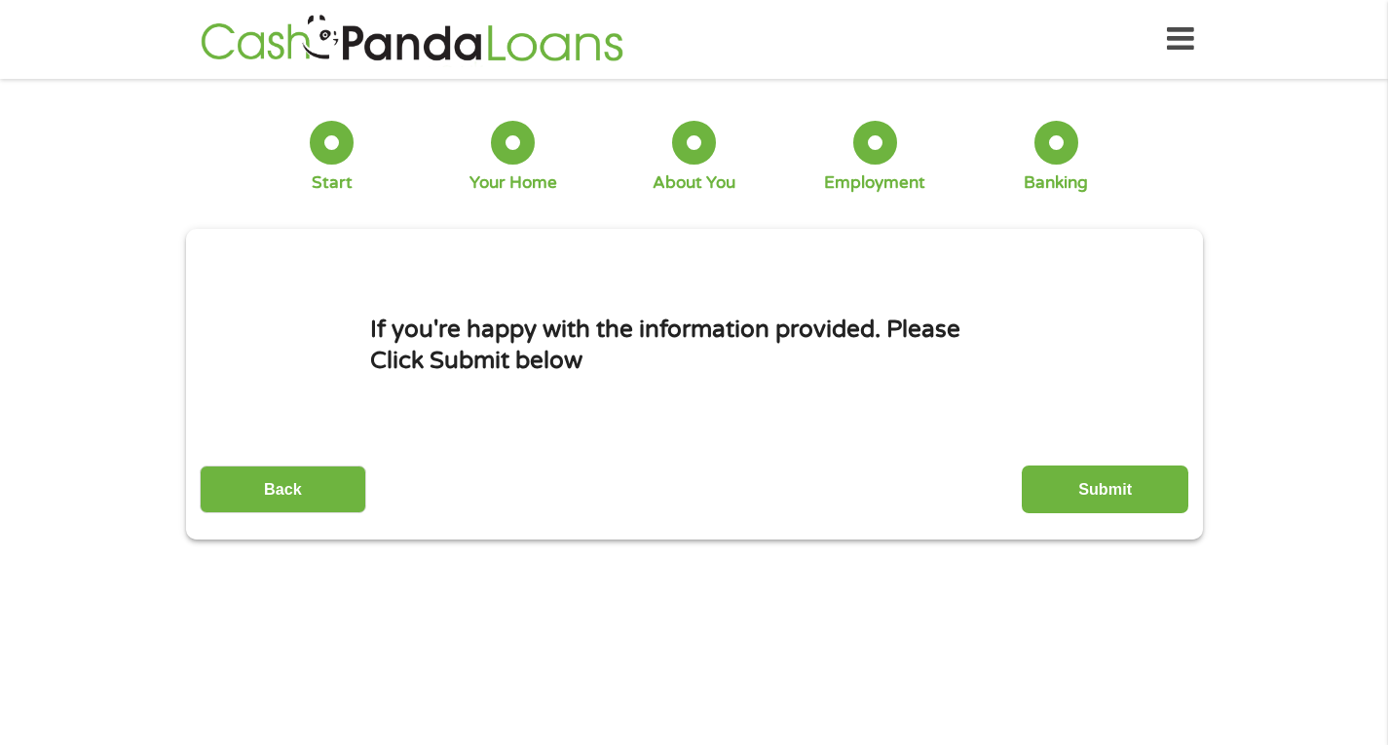
scroll to position [8, 8]
click at [1087, 485] on input "Submit" at bounding box center [1105, 490] width 167 height 48
